Goal: Information Seeking & Learning: Learn about a topic

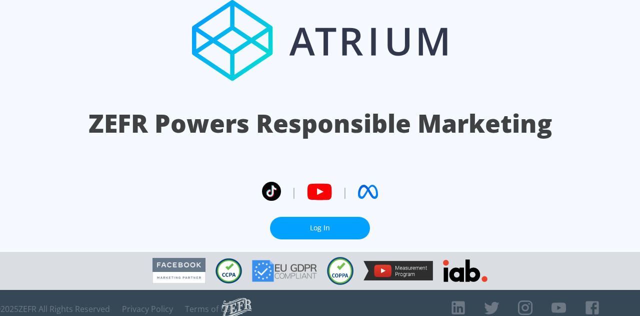
click at [315, 217] on link "Log In" at bounding box center [320, 228] width 100 height 23
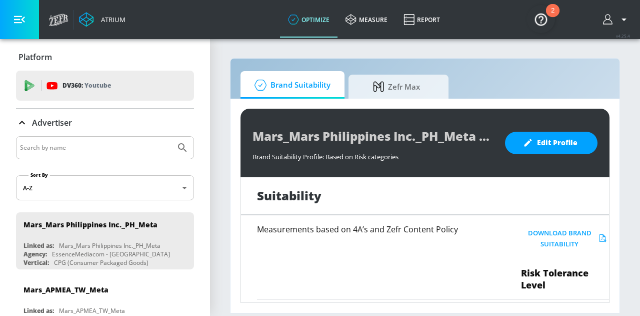
drag, startPoint x: 218, startPoint y: 155, endPoint x: 217, endPoint y: 62, distance: 93.1
click at [217, 62] on section "Brand Suitability Zefr Max Mars_Mars Philippines Inc._PH_Meta Brand Suitability…" at bounding box center [425, 177] width 430 height 278
click at [219, 163] on section "Brand Suitability Zefr Max Mars_Mars Philippines Inc._PH_Meta Brand Suitability…" at bounding box center [425, 177] width 430 height 278
click at [632, 158] on section "Brand Suitability Zefr Max Mars_Mars Philippines Inc._PH_Meta Brand Suitability…" at bounding box center [425, 177] width 430 height 278
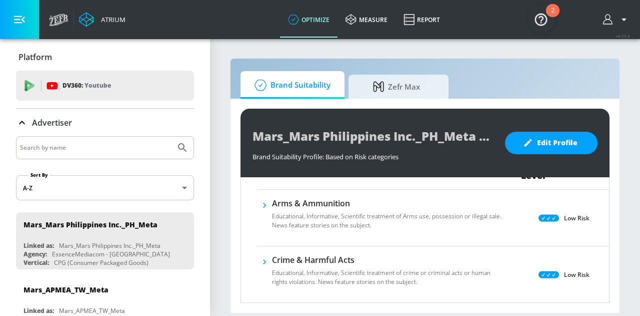
drag, startPoint x: 606, startPoint y: 217, endPoint x: 635, endPoint y: 190, distance: 39.7
click at [632, 190] on section "Brand Suitability Zefr Max Mars_Mars Philippines Inc._PH_Meta Brand Suitability…" at bounding box center [425, 177] width 430 height 278
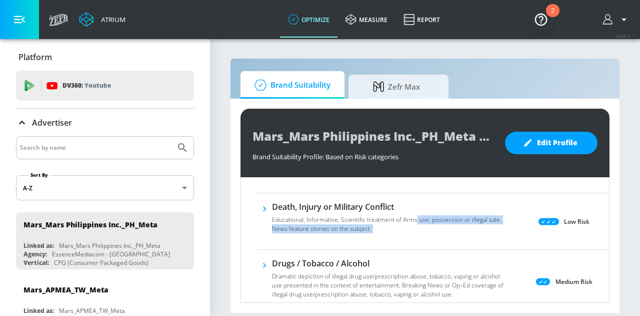
drag, startPoint x: 459, startPoint y: 211, endPoint x: 392, endPoint y: 215, distance: 67.6
click at [392, 215] on div "Death, Injury or Military Conflict Educational, Informative, Scientific treatme…" at bounding box center [433, 221] width 352 height 40
click at [627, 176] on section "Brand Suitability Zefr Max Mars_Mars Philippines Inc._PH_Meta Brand Suitability…" at bounding box center [425, 177] width 430 height 278
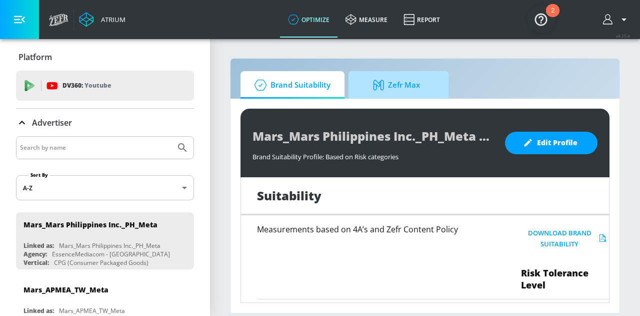
click at [401, 89] on span "Zefr Max" at bounding box center [397, 85] width 76 height 24
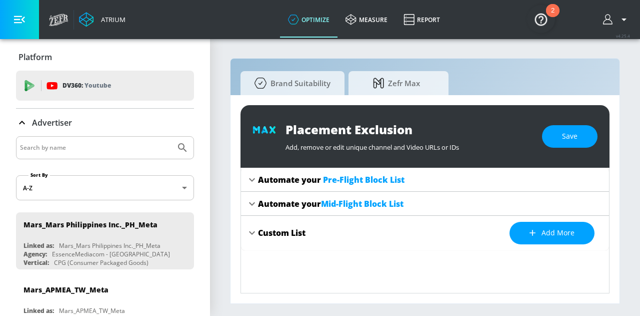
click at [251, 177] on icon at bounding box center [252, 180] width 12 height 12
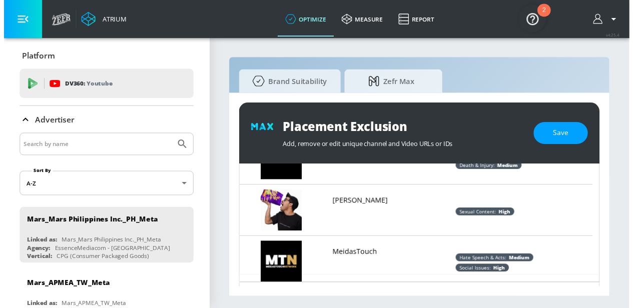
scroll to position [1340, 0]
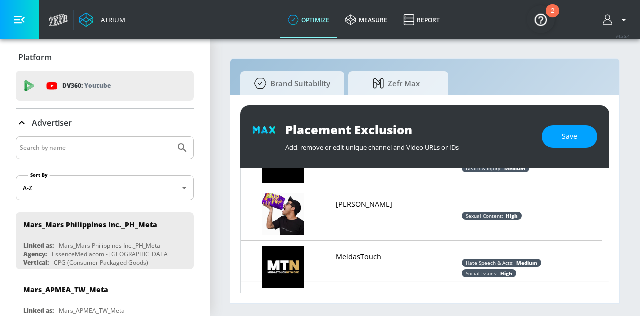
click at [610, 107] on div "Placement Exclusion Add, remove or edit unique channel and Video URLs or IDs Sa…" at bounding box center [425, 199] width 389 height 208
click at [616, 108] on div "Placement Exclusion Add, remove or edit unique channel and Video URLs or IDs Sa…" at bounding box center [425, 199] width 389 height 208
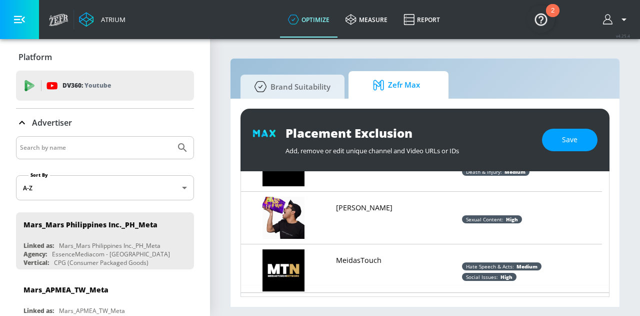
click at [408, 85] on span "Zefr Max" at bounding box center [397, 85] width 76 height 24
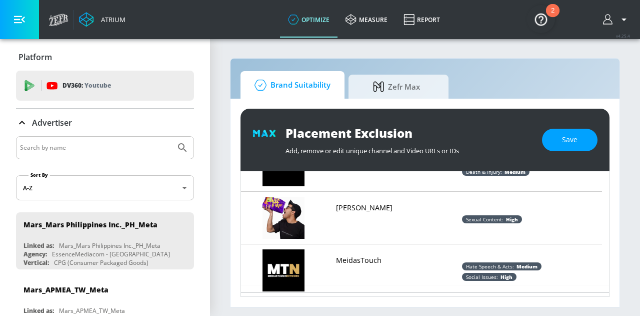
click at [303, 91] on span "Brand Suitability" at bounding box center [291, 85] width 80 height 24
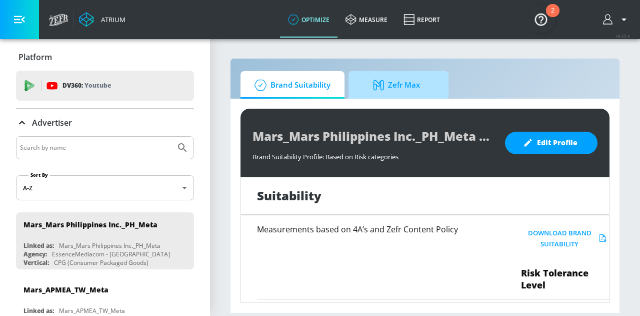
click at [405, 83] on span "Zefr Max" at bounding box center [397, 85] width 76 height 24
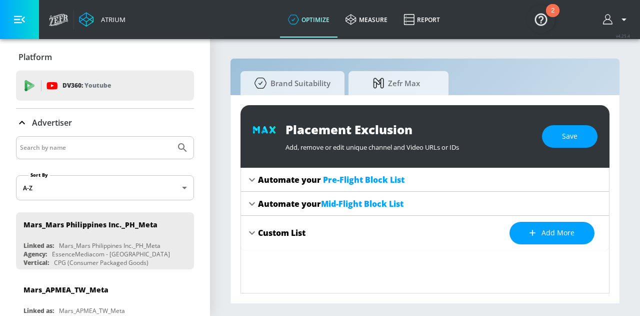
click at [251, 203] on icon at bounding box center [252, 204] width 12 height 12
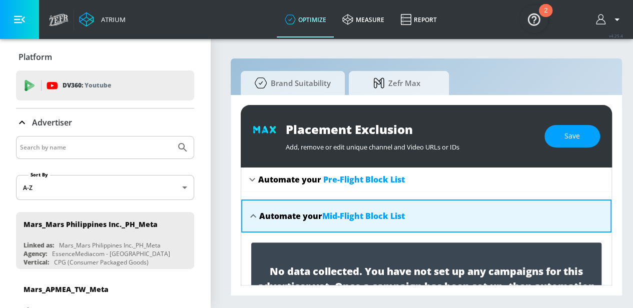
click at [255, 211] on icon at bounding box center [253, 216] width 12 height 12
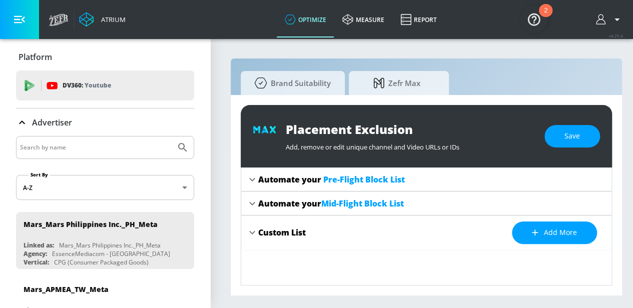
click at [253, 232] on icon at bounding box center [252, 233] width 12 height 12
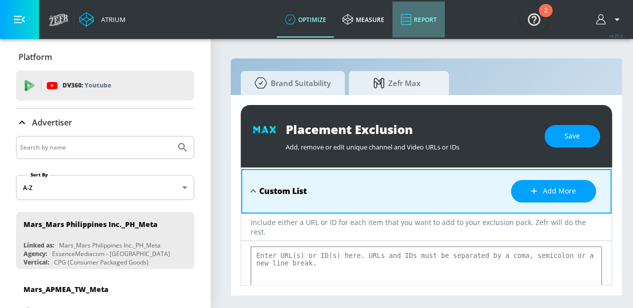
click at [423, 23] on link "Report" at bounding box center [418, 20] width 53 height 36
